Goal: Register for event/course

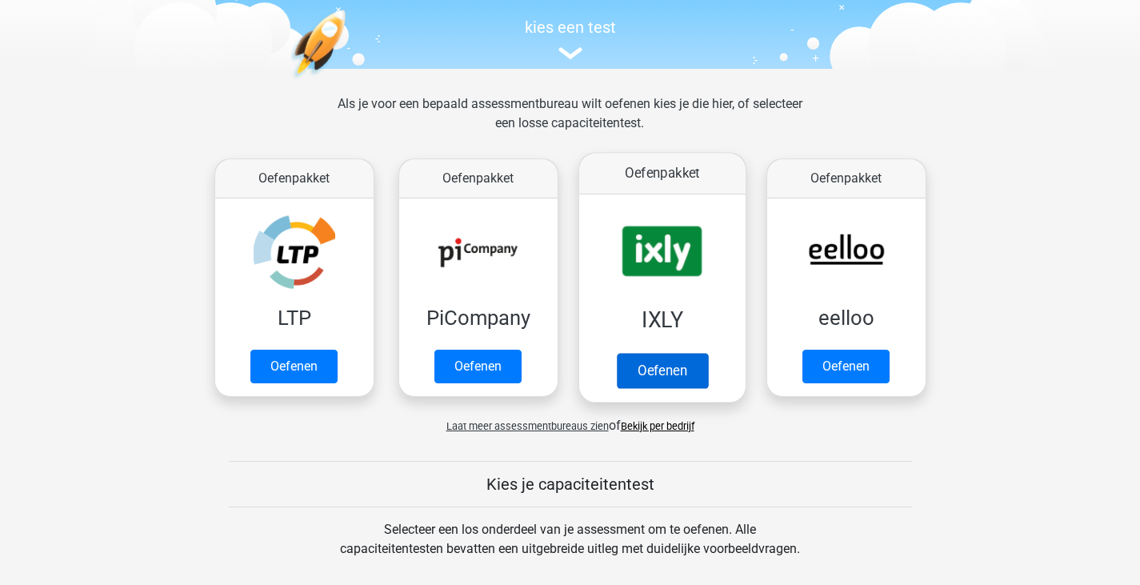
scroll to position [480, 0]
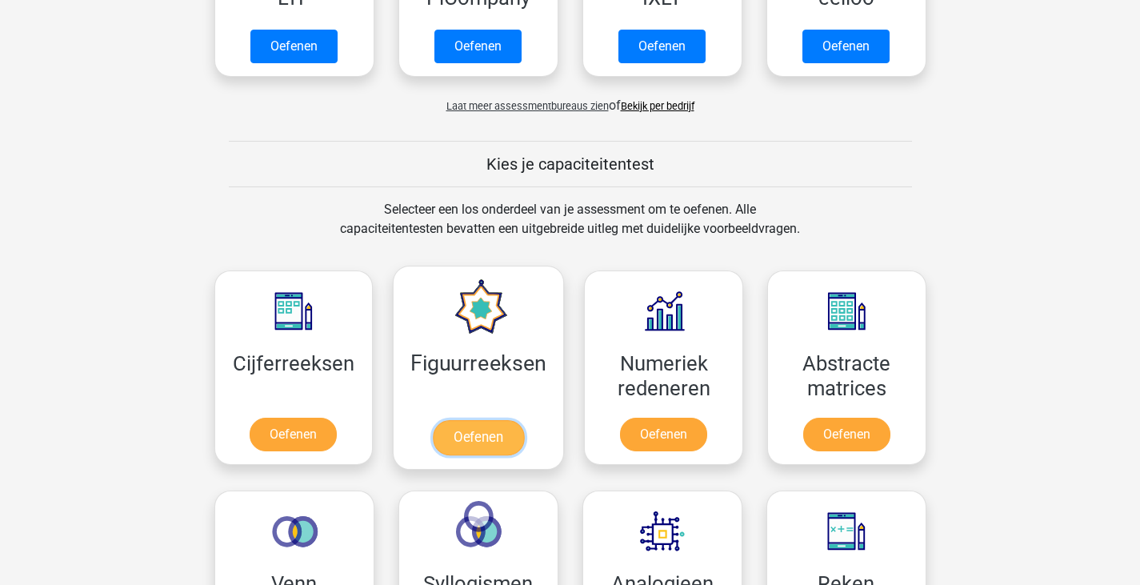
click at [510, 420] on link "Oefenen" at bounding box center [478, 437] width 91 height 35
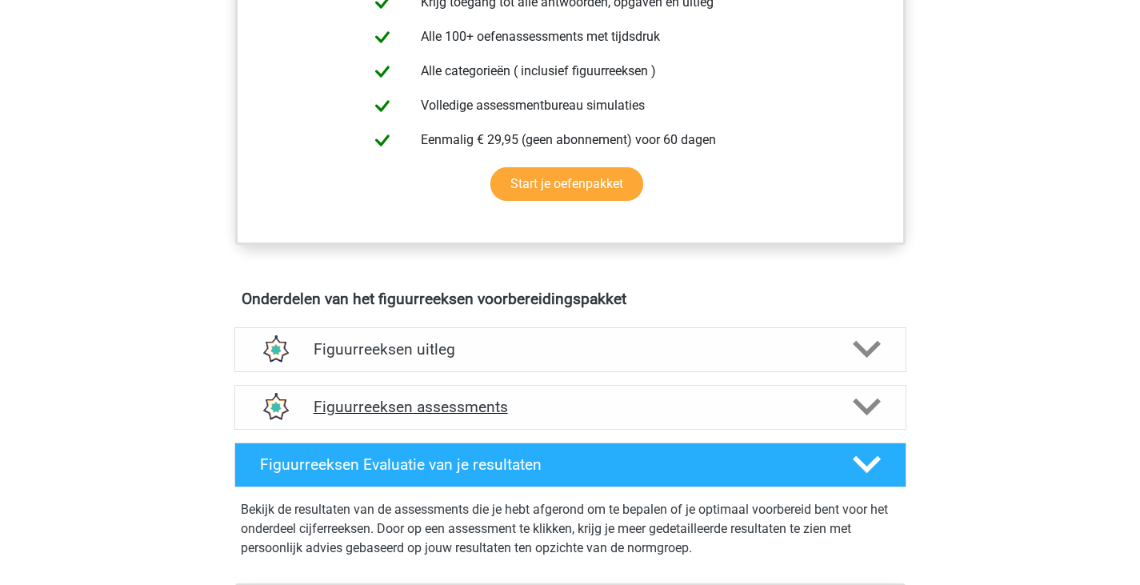
scroll to position [800, 0]
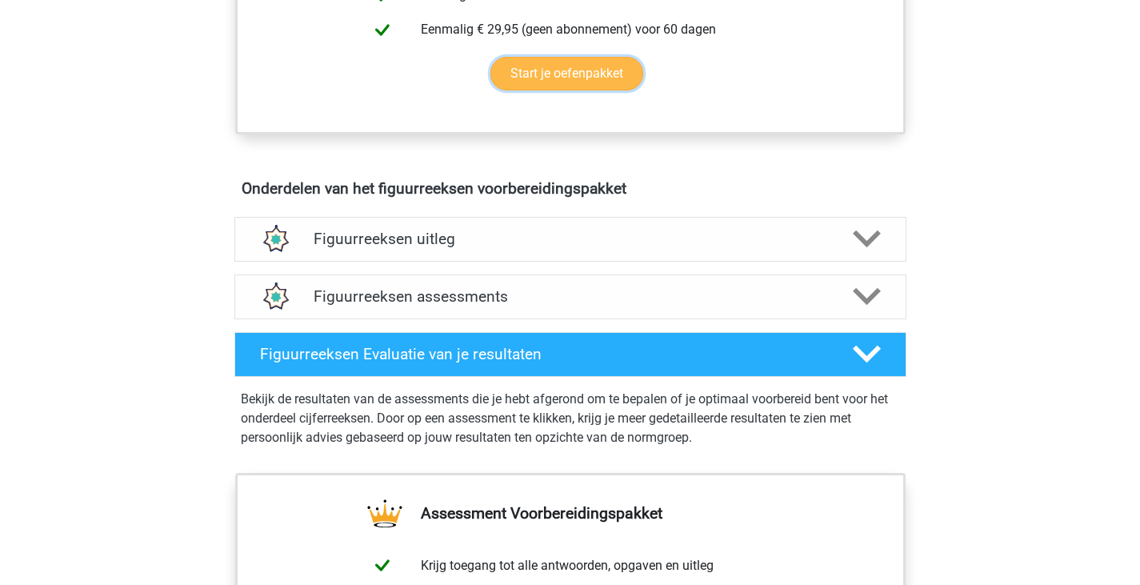
click at [629, 82] on link "Start je oefenpakket" at bounding box center [566, 74] width 153 height 34
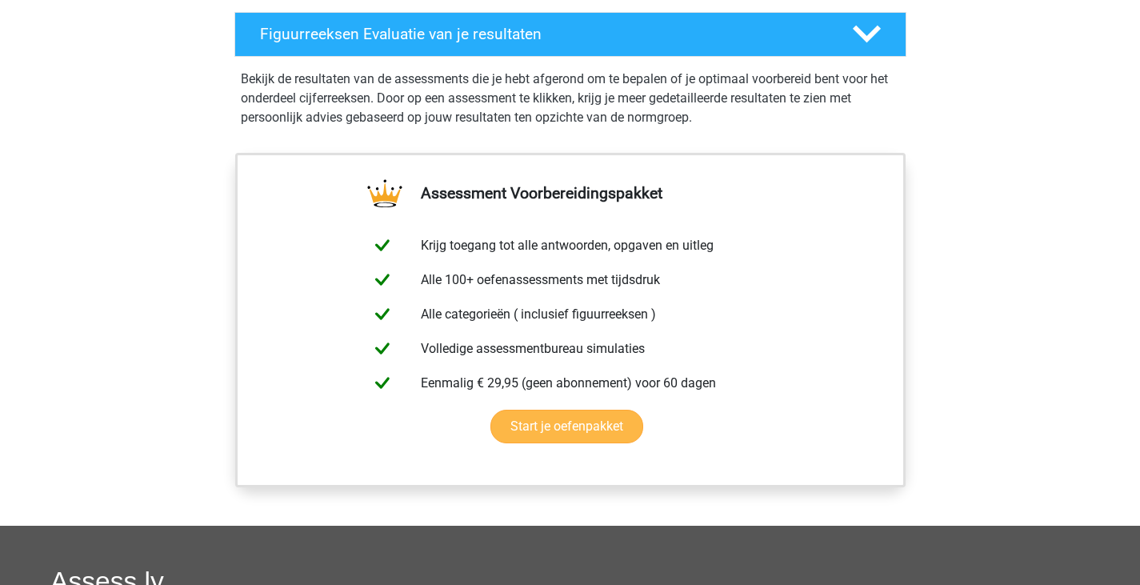
scroll to position [1120, 0]
